Goal: Communication & Community: Answer question/provide support

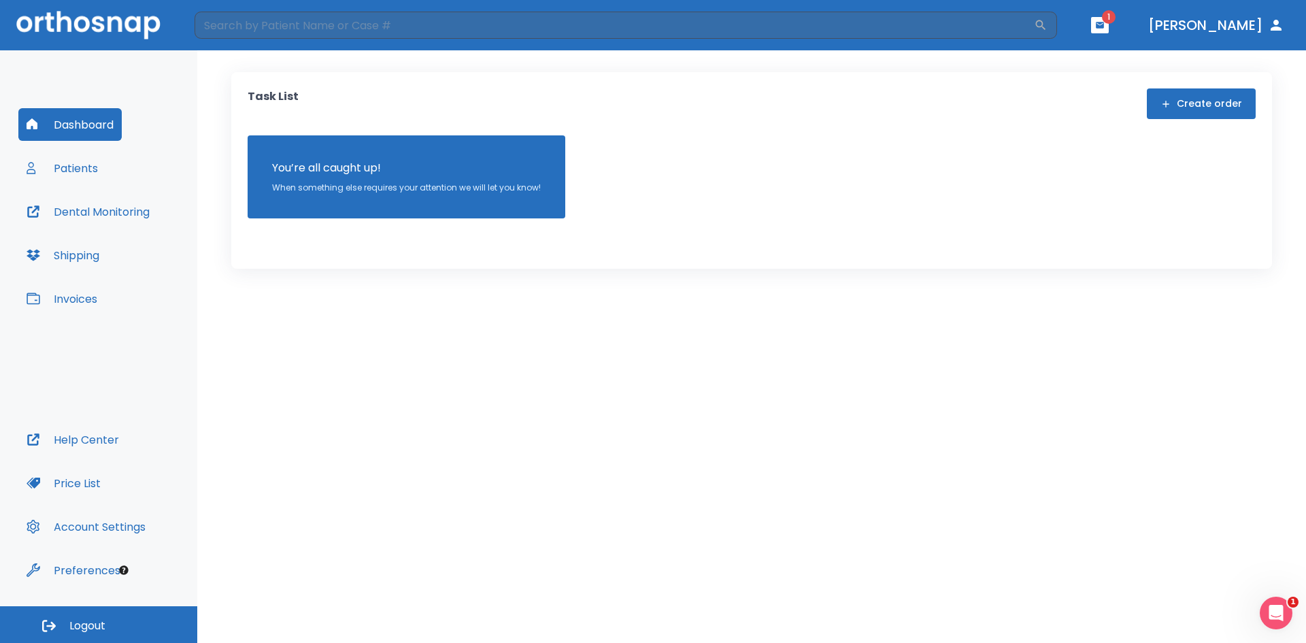
click at [1109, 31] on button "button" at bounding box center [1100, 25] width 18 height 16
click at [1045, 58] on li "[PERSON_NAME] 2" at bounding box center [1081, 60] width 146 height 27
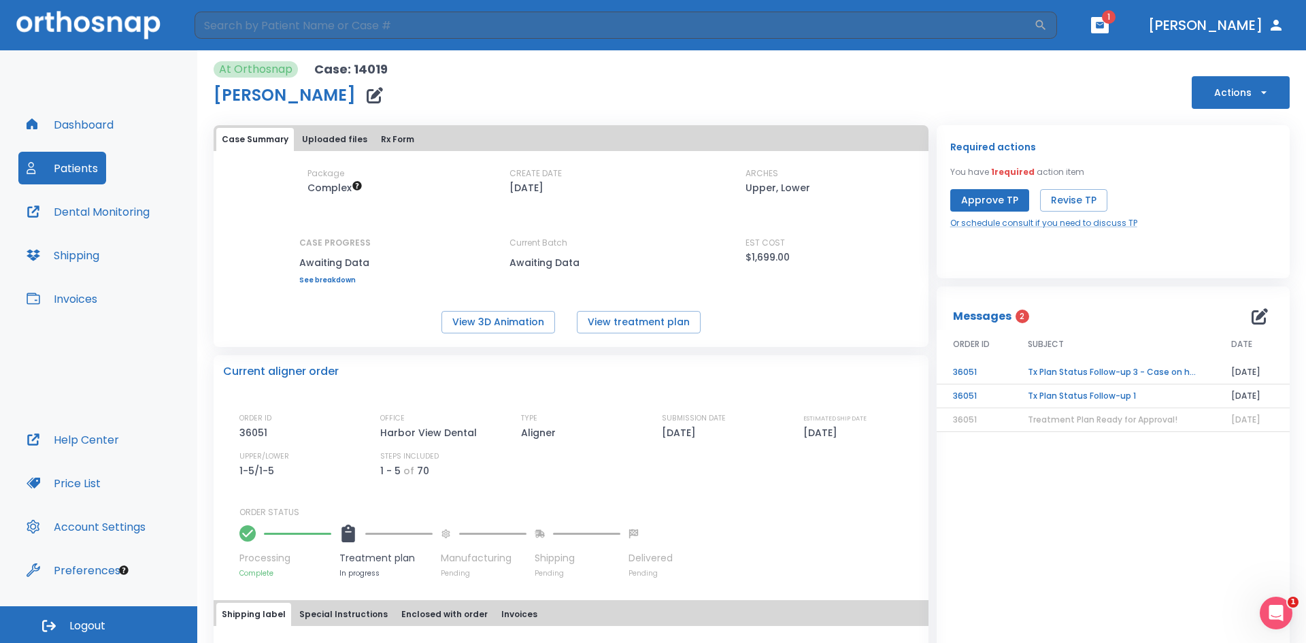
click at [1055, 399] on td "Tx Plan Status Follow-up 1" at bounding box center [1112, 396] width 203 height 24
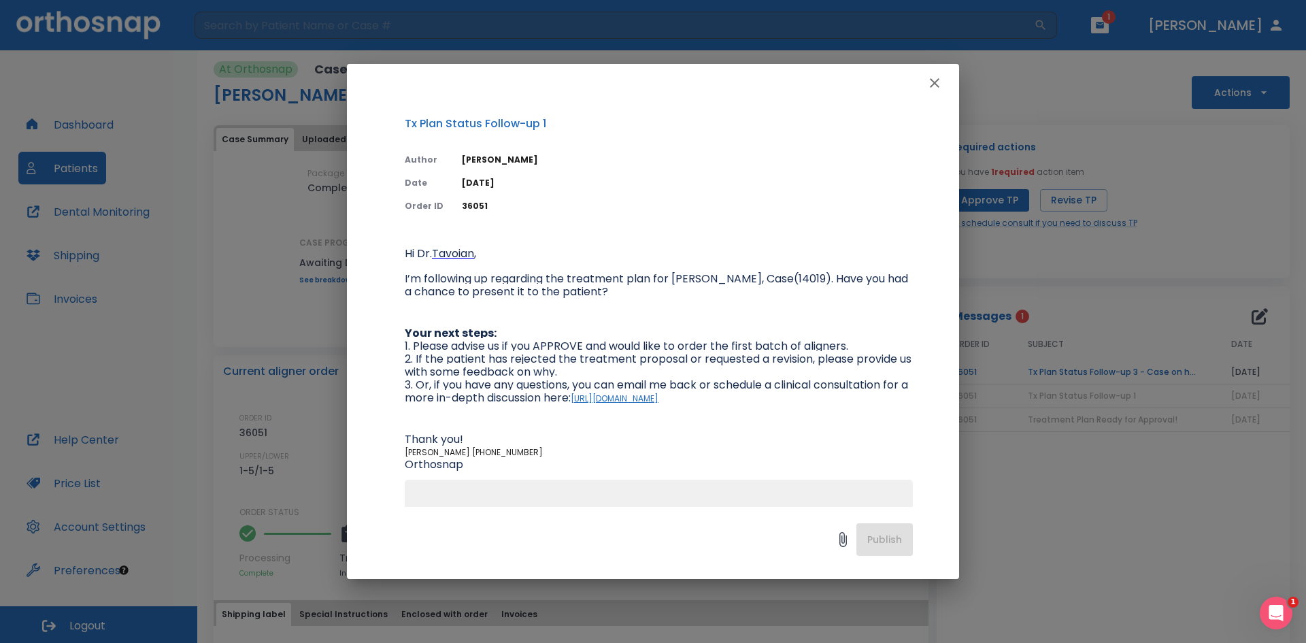
click at [937, 81] on icon "button" at bounding box center [935, 83] width 10 height 10
click at [937, 81] on div "At Orthosnap Case: 14019 [PERSON_NAME] Actions" at bounding box center [752, 85] width 1076 height 48
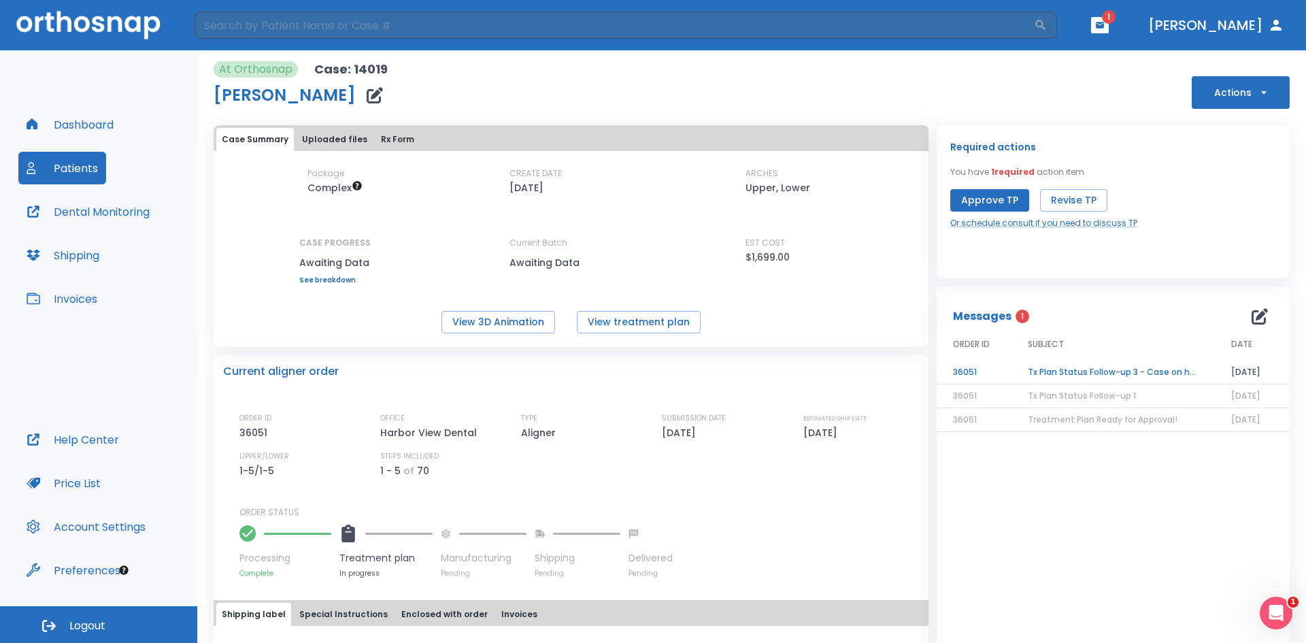
click at [1060, 372] on td "Tx Plan Status Follow-up 3 - Case on hold" at bounding box center [1112, 372] width 203 height 24
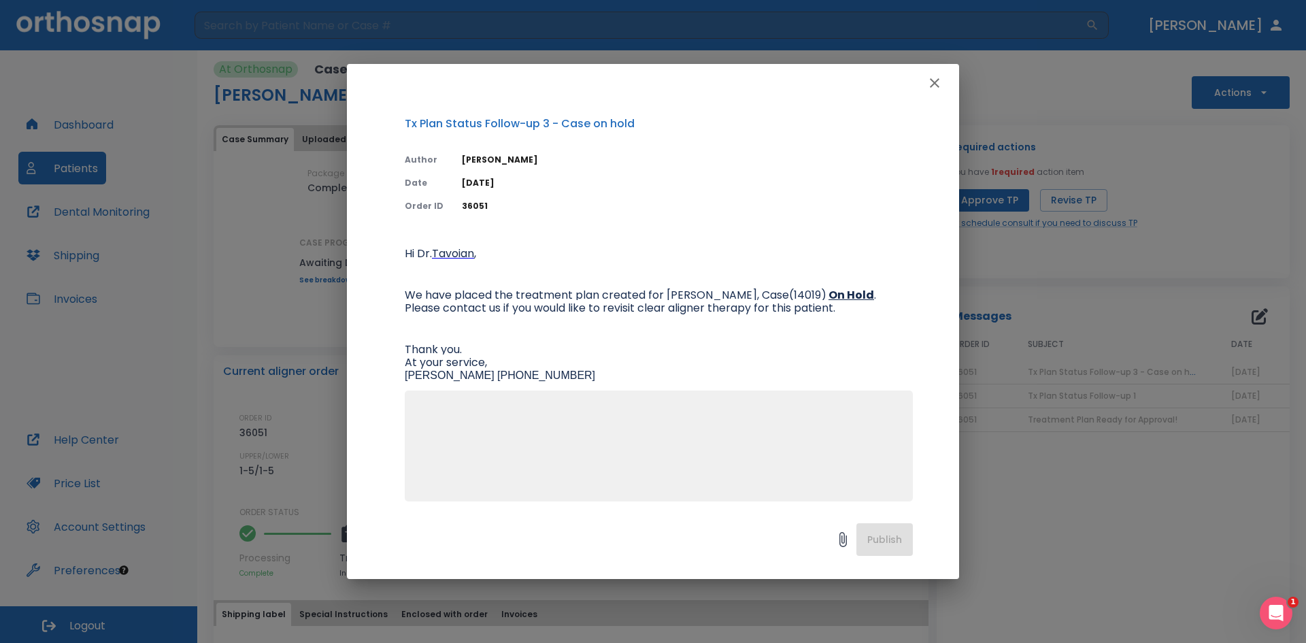
click at [645, 445] on textarea at bounding box center [659, 452] width 492 height 94
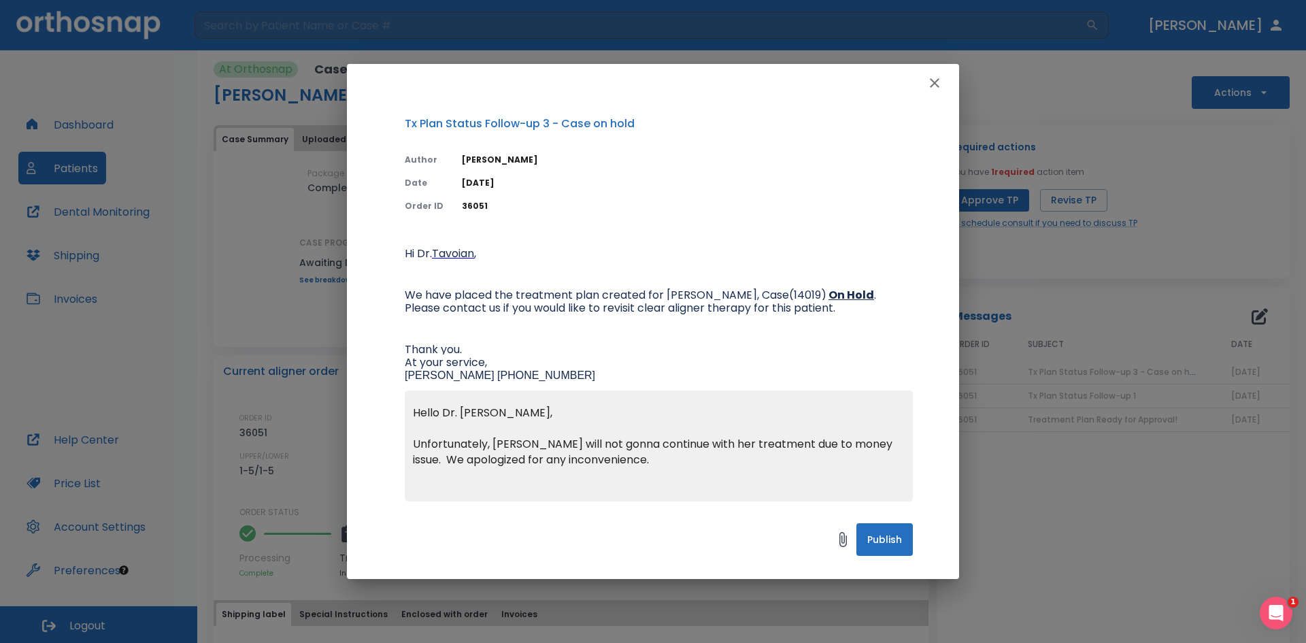
type textarea "Hello Dr. [PERSON_NAME], Unfortunately, [PERSON_NAME] will not gonna continue w…"
click at [896, 541] on button "Publish" at bounding box center [884, 539] width 56 height 33
